Goal: Information Seeking & Learning: Understand process/instructions

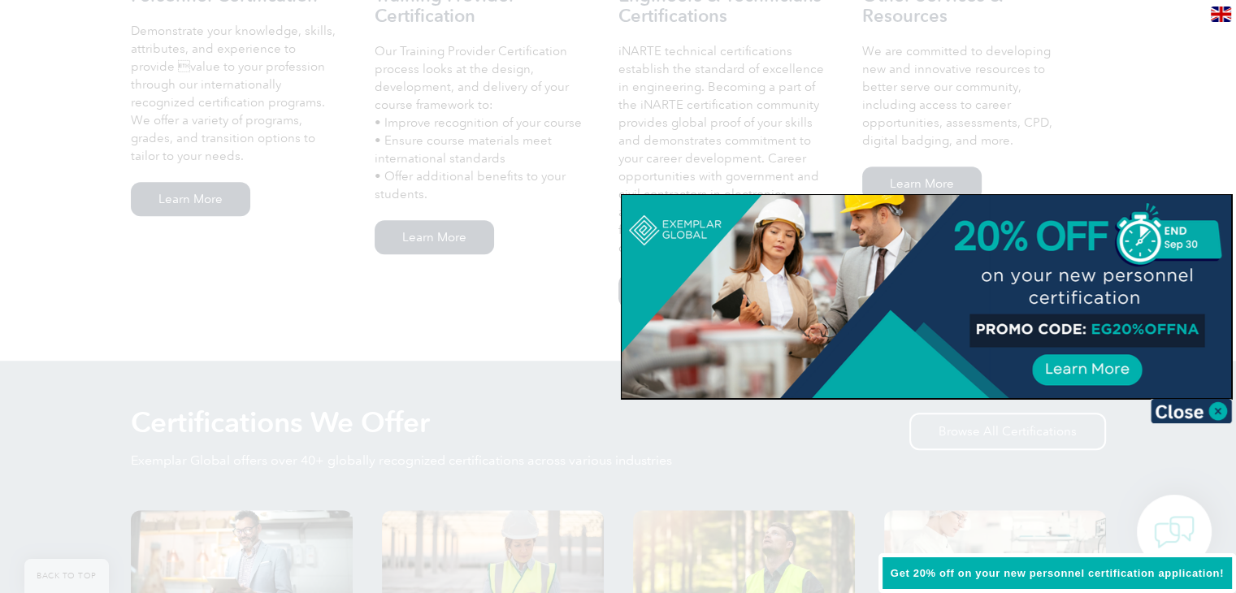
scroll to position [1242, 0]
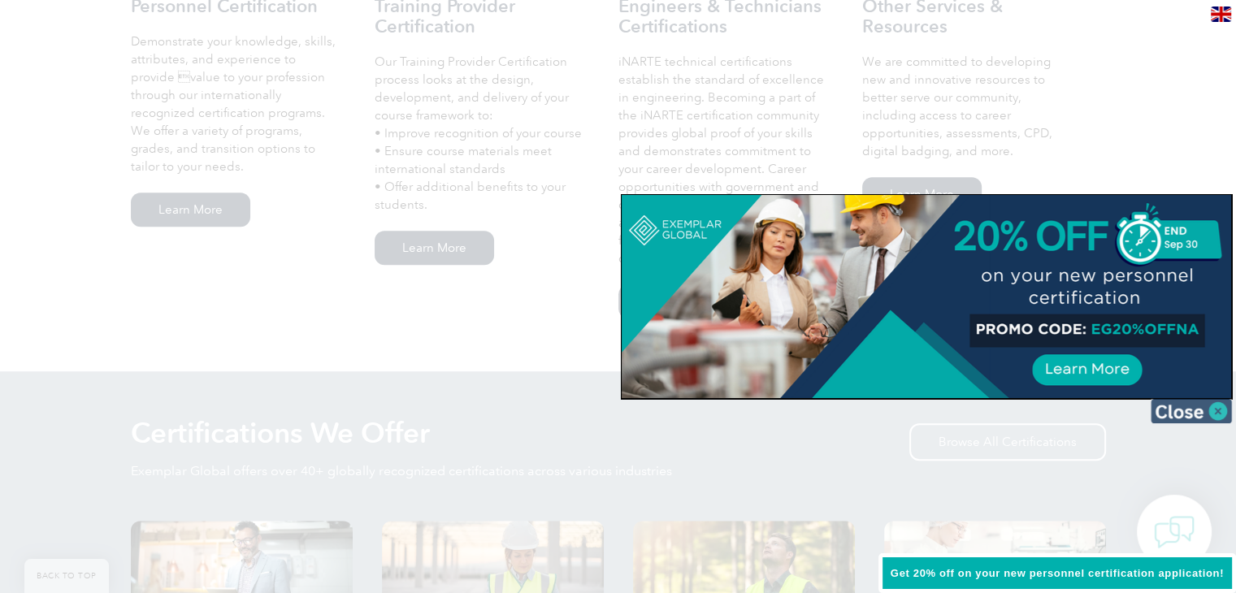
click at [1212, 406] on img at bounding box center [1191, 411] width 81 height 24
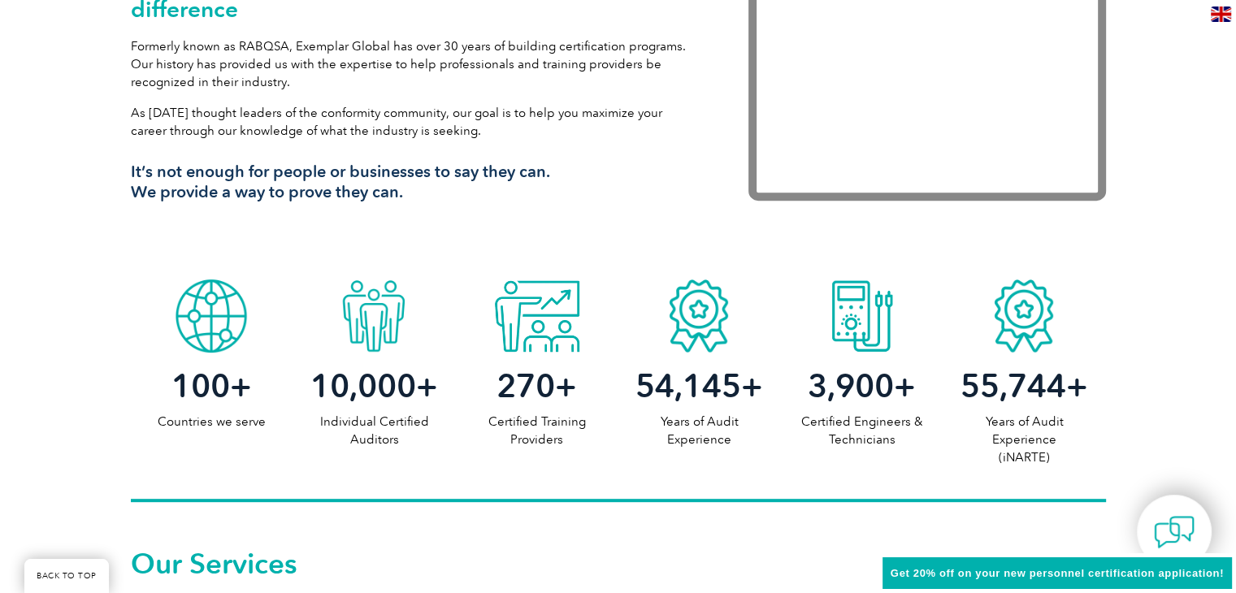
scroll to position [1548, 0]
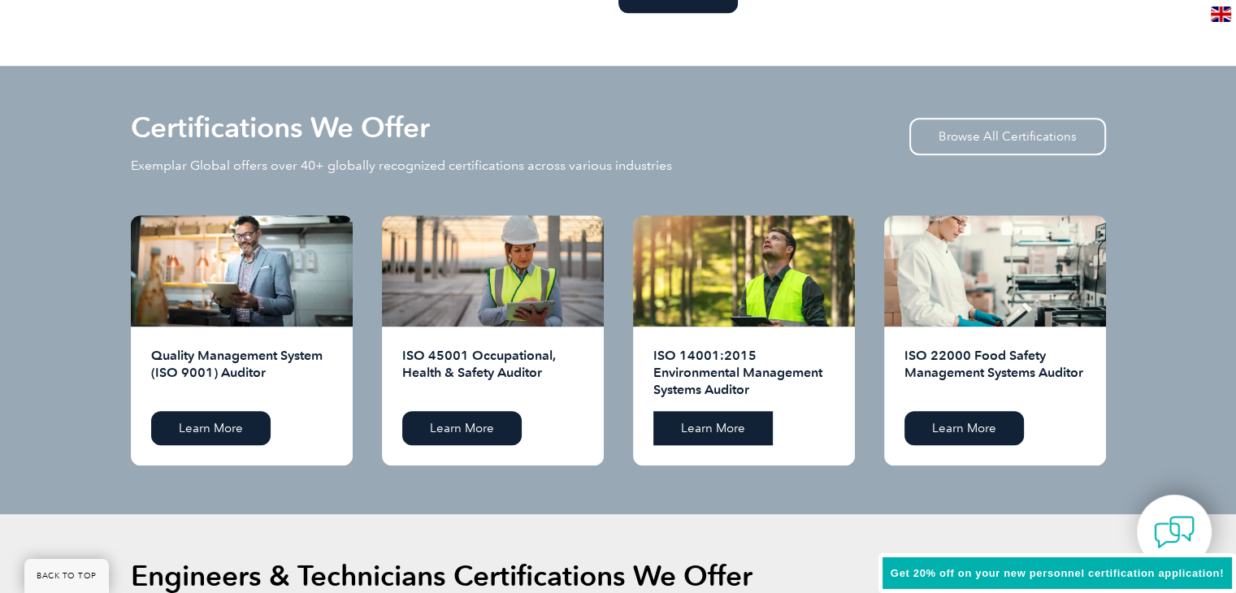
click at [719, 423] on link "Learn More" at bounding box center [712, 428] width 119 height 34
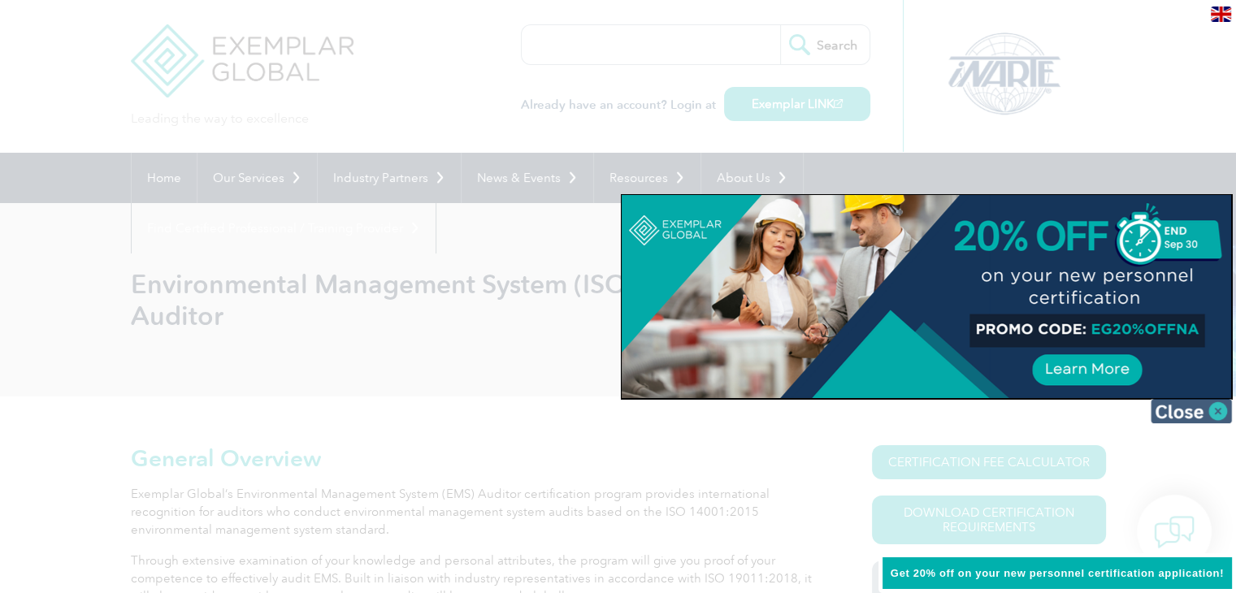
click at [1204, 401] on img at bounding box center [1191, 411] width 81 height 24
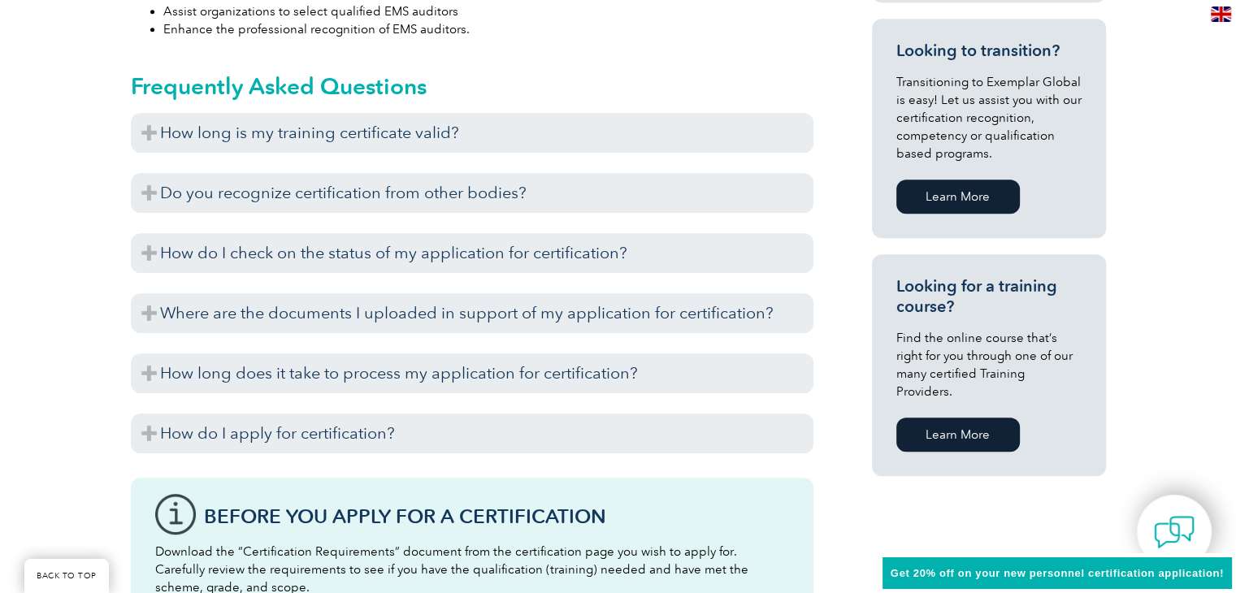
scroll to position [1005, 0]
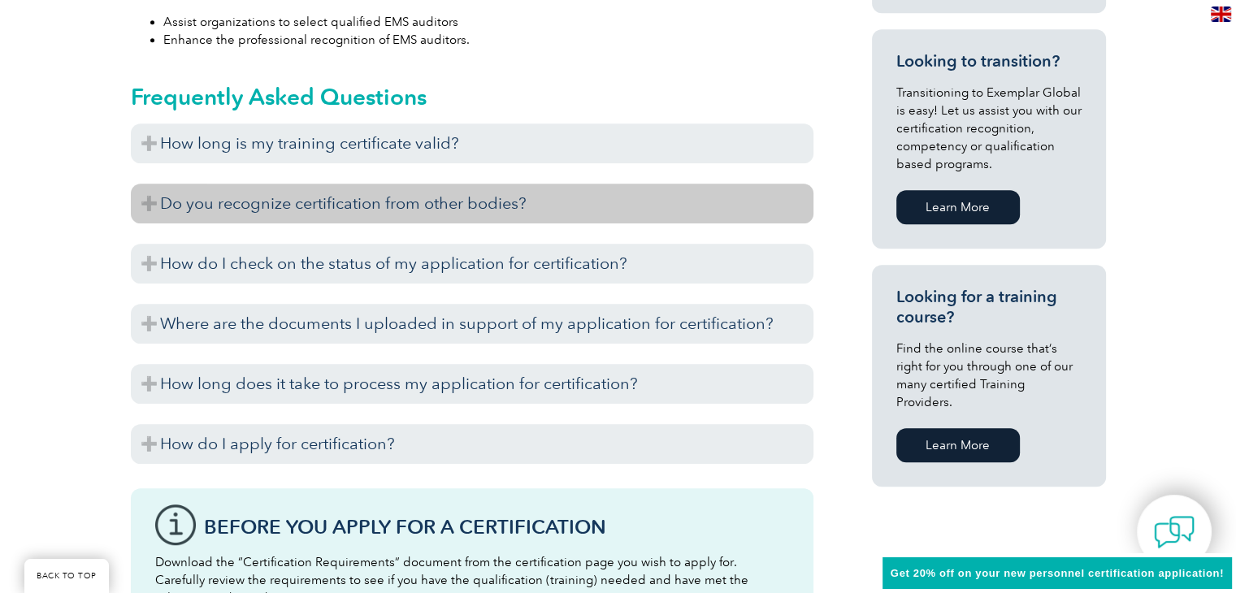
click at [147, 206] on h3 "Do you recognize certification from other bodies?" at bounding box center [472, 204] width 683 height 40
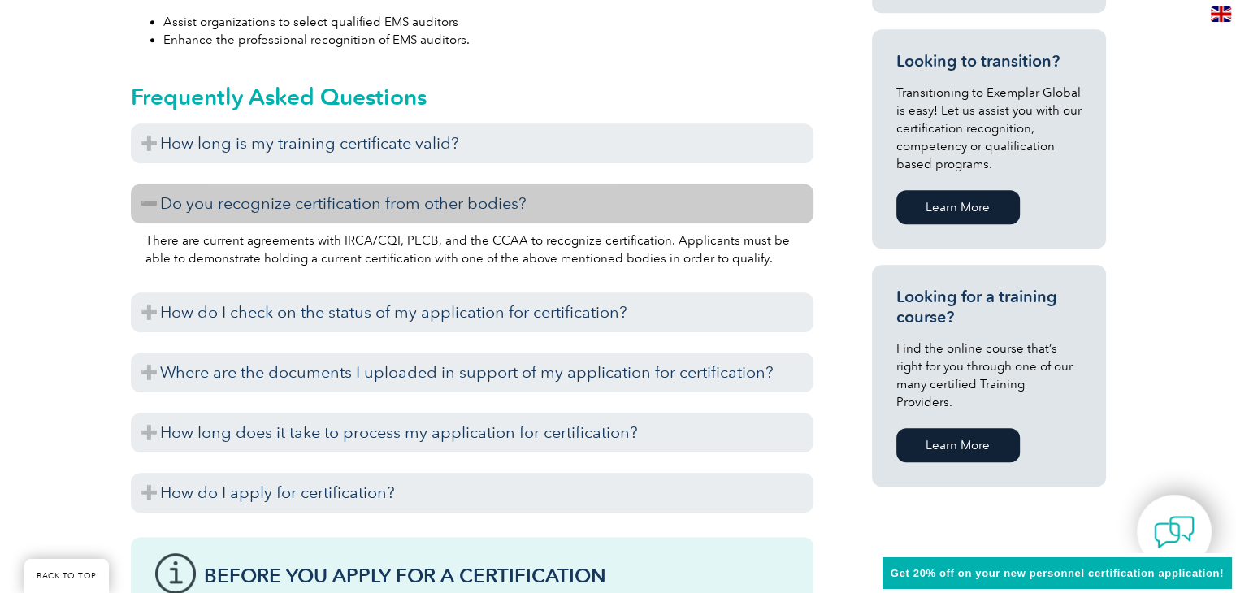
click at [147, 206] on h3 "Do you recognize certification from other bodies?" at bounding box center [472, 204] width 683 height 40
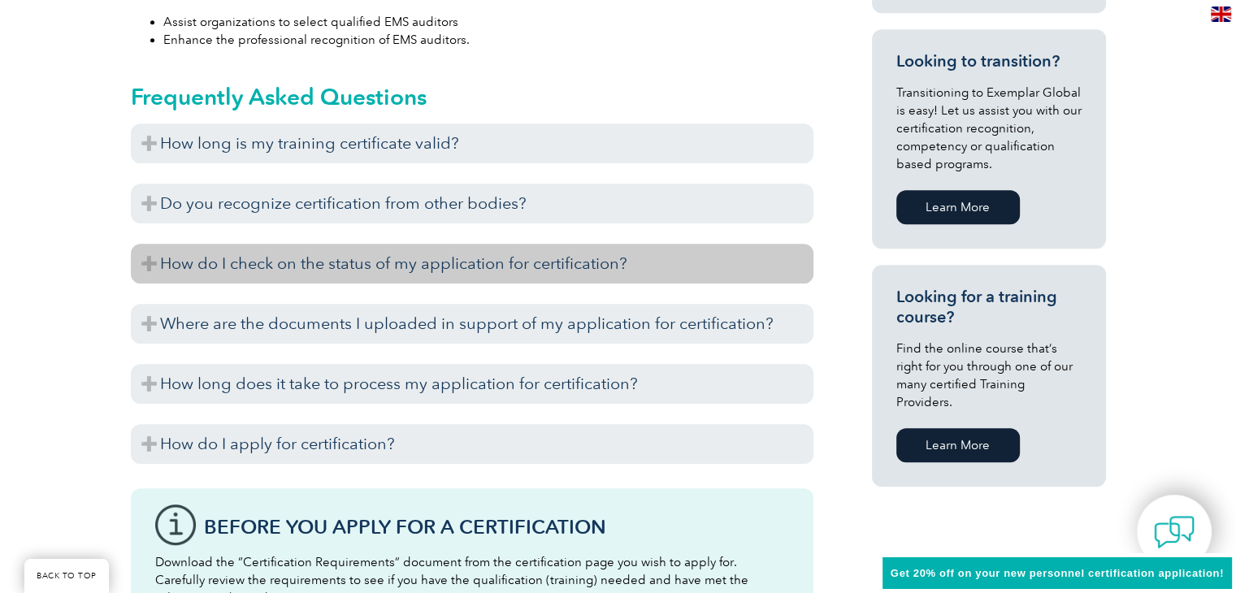
click at [189, 258] on h3 "How do I check on the status of my application for certification?" at bounding box center [472, 264] width 683 height 40
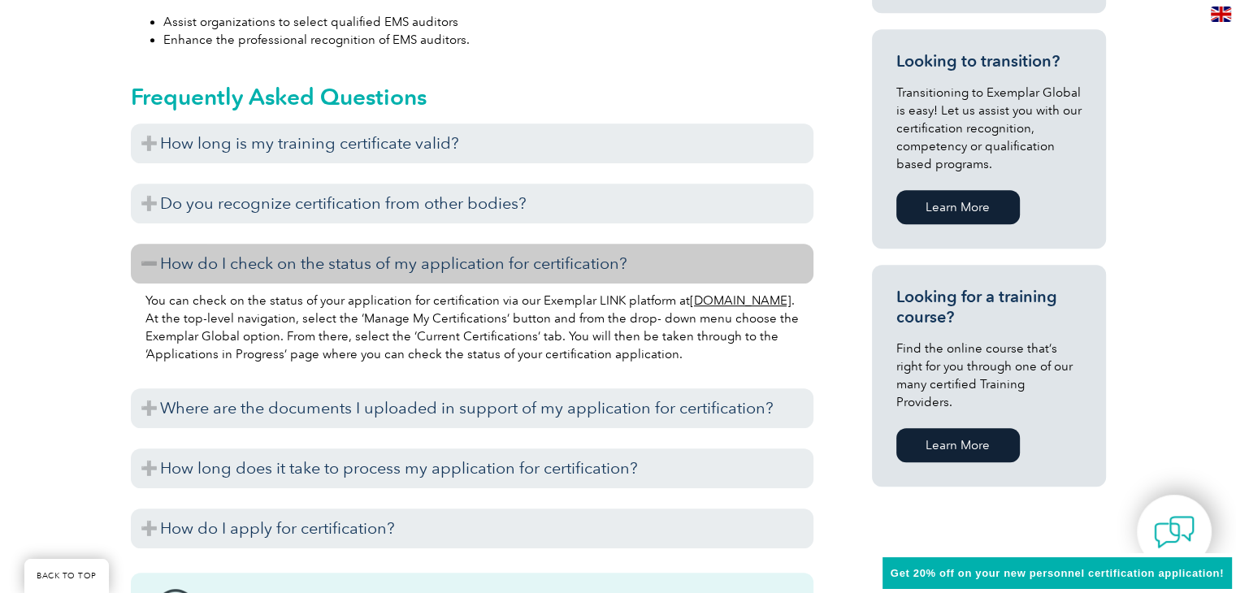
click at [189, 258] on h3 "How do I check on the status of my application for certification?" at bounding box center [472, 264] width 683 height 40
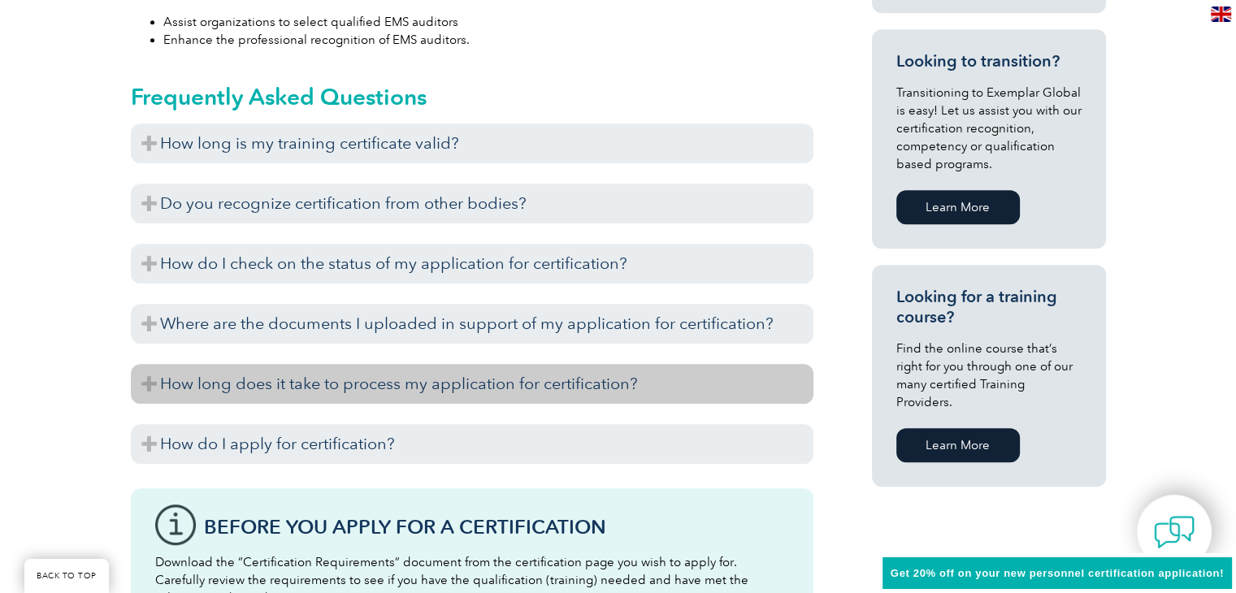
click at [283, 382] on h3 "How long does it take to process my application for certification?" at bounding box center [472, 384] width 683 height 40
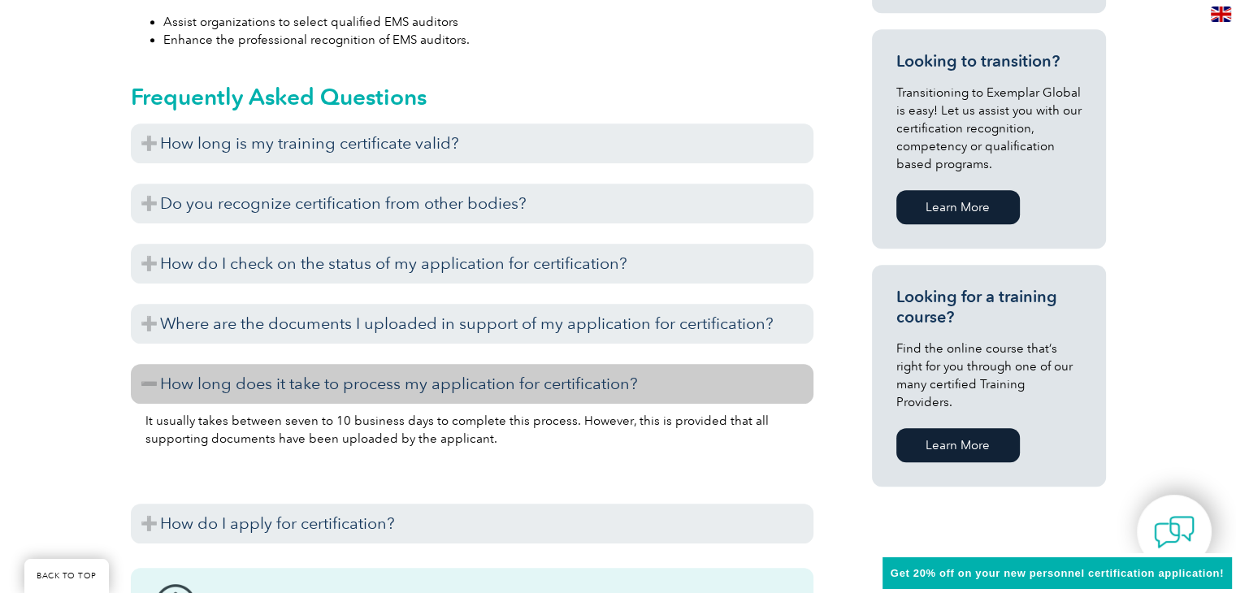
click at [283, 382] on h3 "How long does it take to process my application for certification?" at bounding box center [472, 384] width 683 height 40
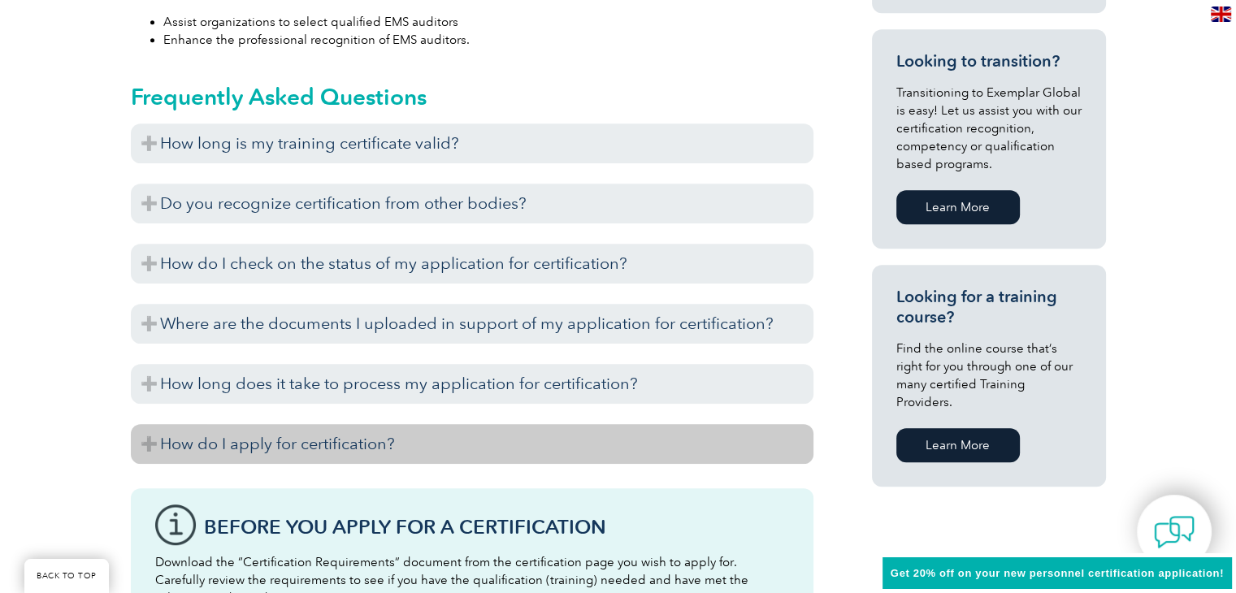
click at [297, 452] on h3 "How do I apply for certification?" at bounding box center [472, 444] width 683 height 40
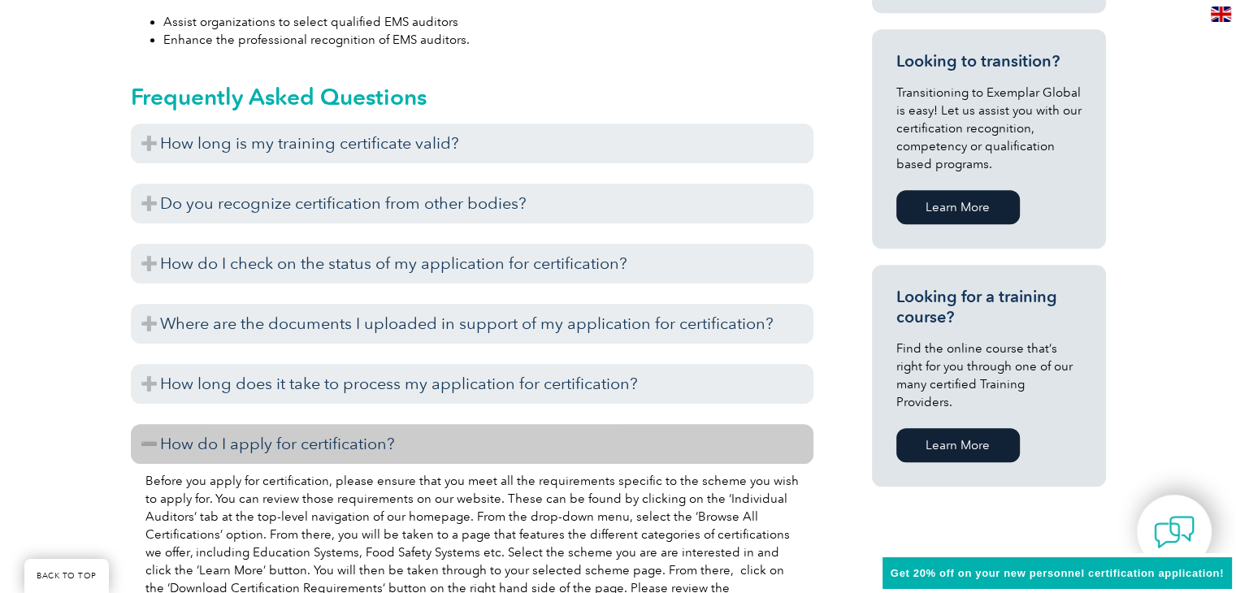
click at [297, 452] on h3 "How do I apply for certification?" at bounding box center [472, 444] width 683 height 40
